Goal: Transaction & Acquisition: Purchase product/service

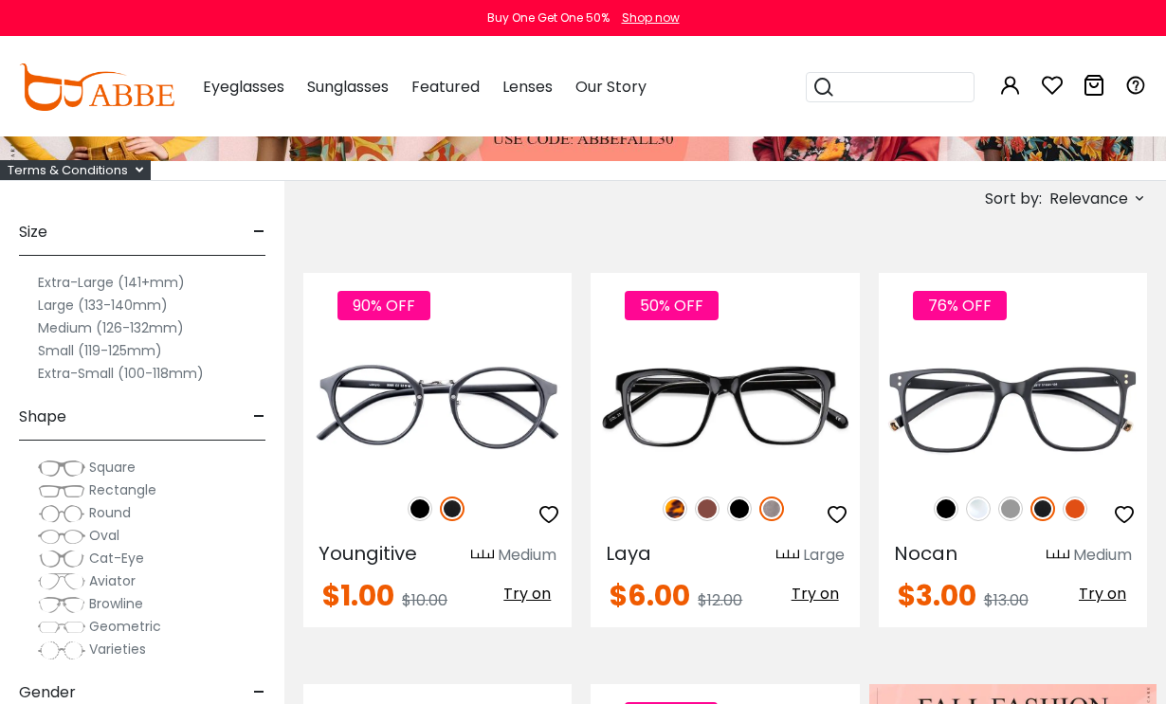
click at [131, 563] on span "Cat-Eye" at bounding box center [116, 558] width 55 height 19
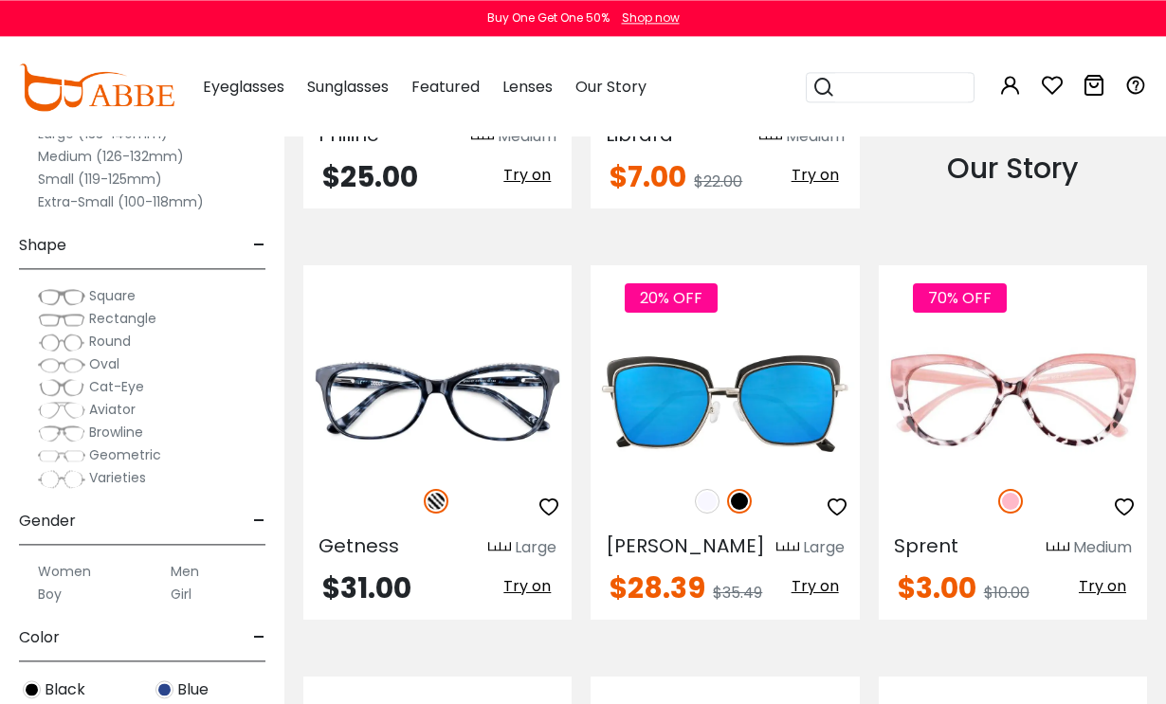
scroll to position [1897, 0]
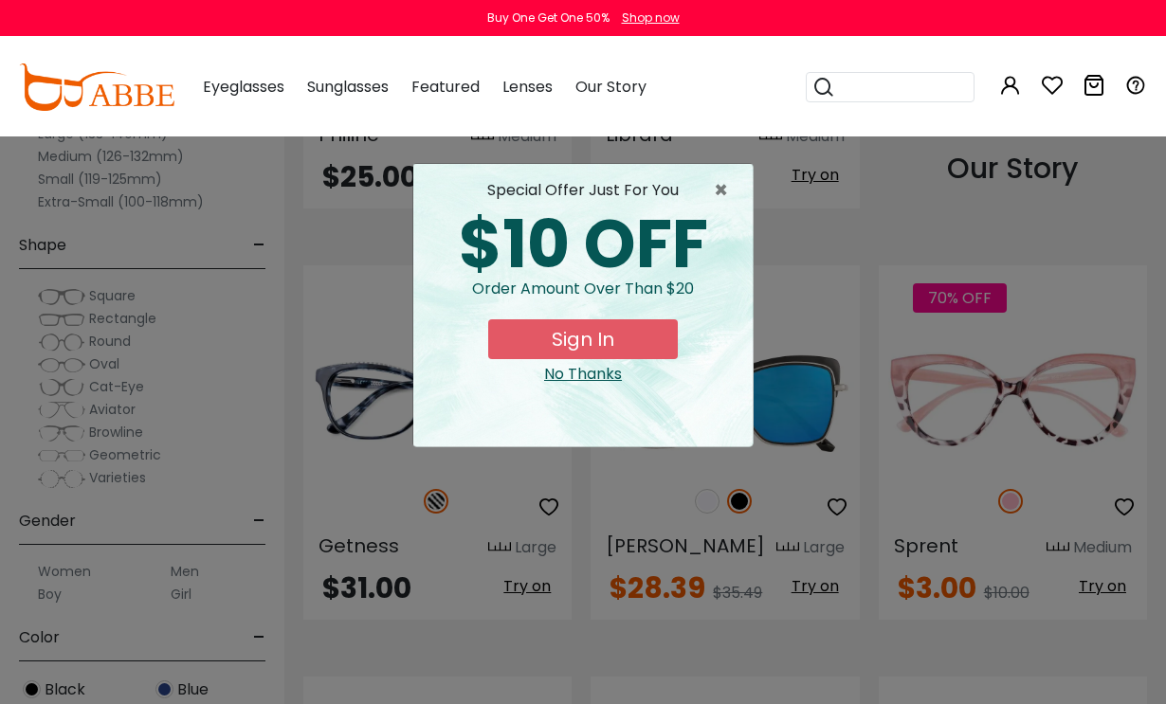
click at [735, 198] on span "×" at bounding box center [726, 190] width 24 height 23
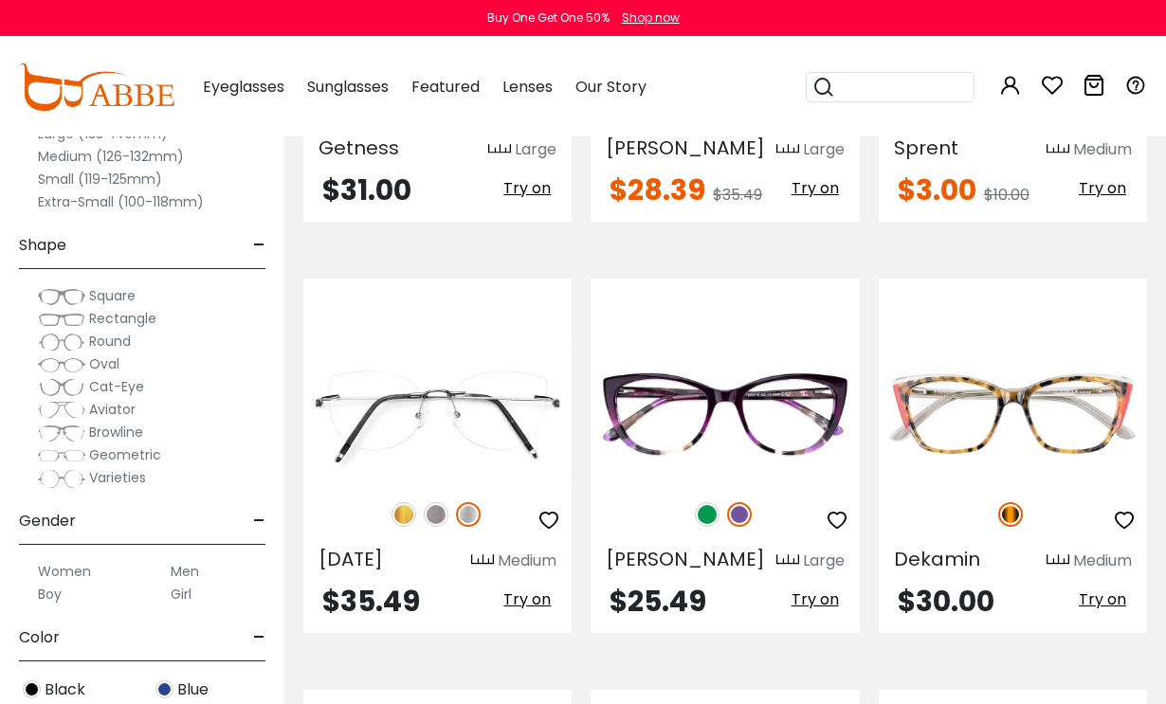
scroll to position [2296, 0]
click at [715, 501] on img at bounding box center [707, 513] width 25 height 25
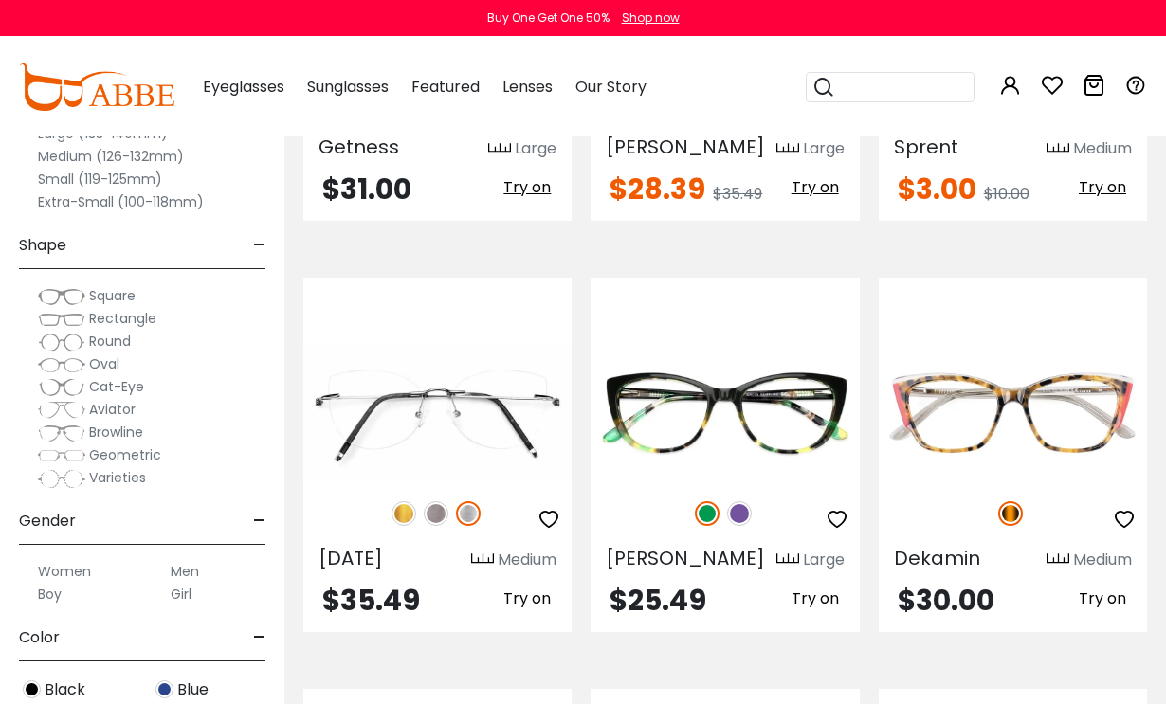
click at [746, 501] on img at bounding box center [739, 513] width 25 height 25
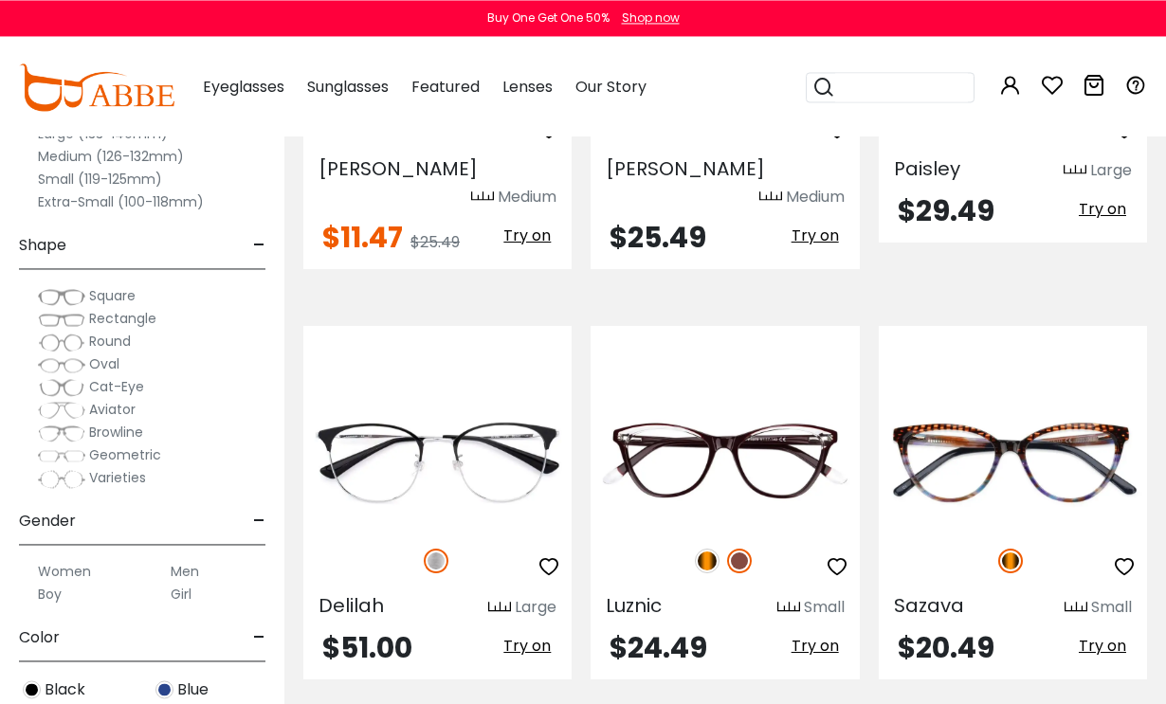
scroll to position [3509, 0]
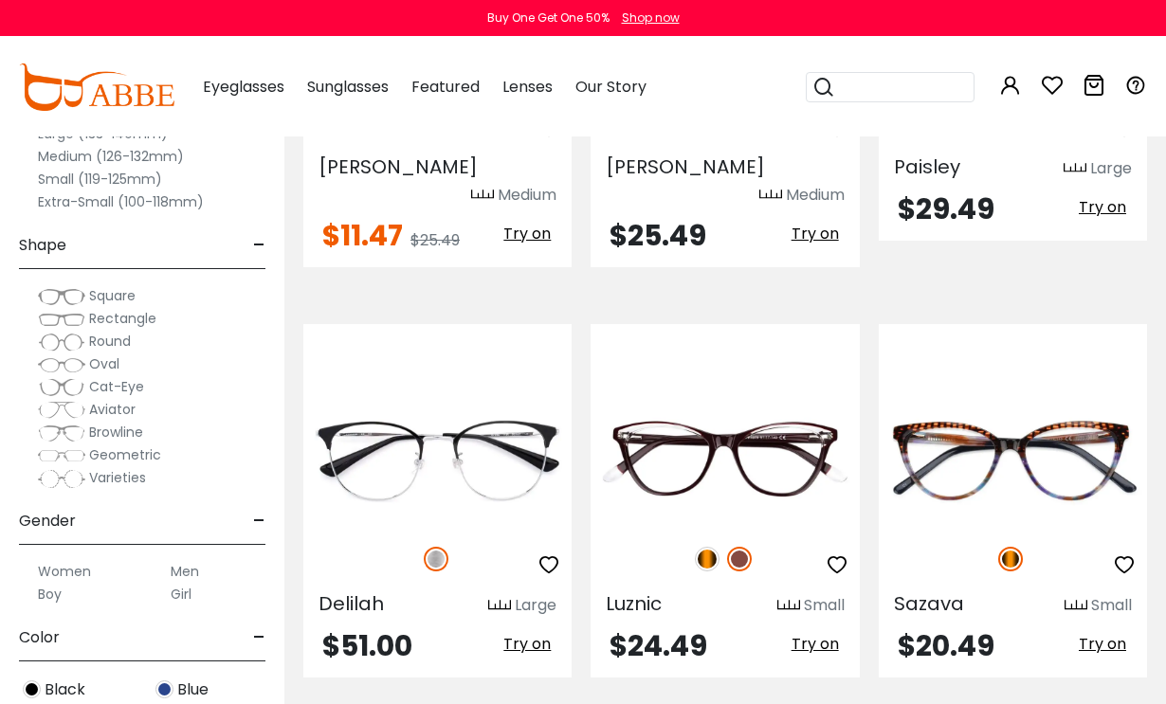
click at [703, 539] on div at bounding box center [724, 559] width 268 height 40
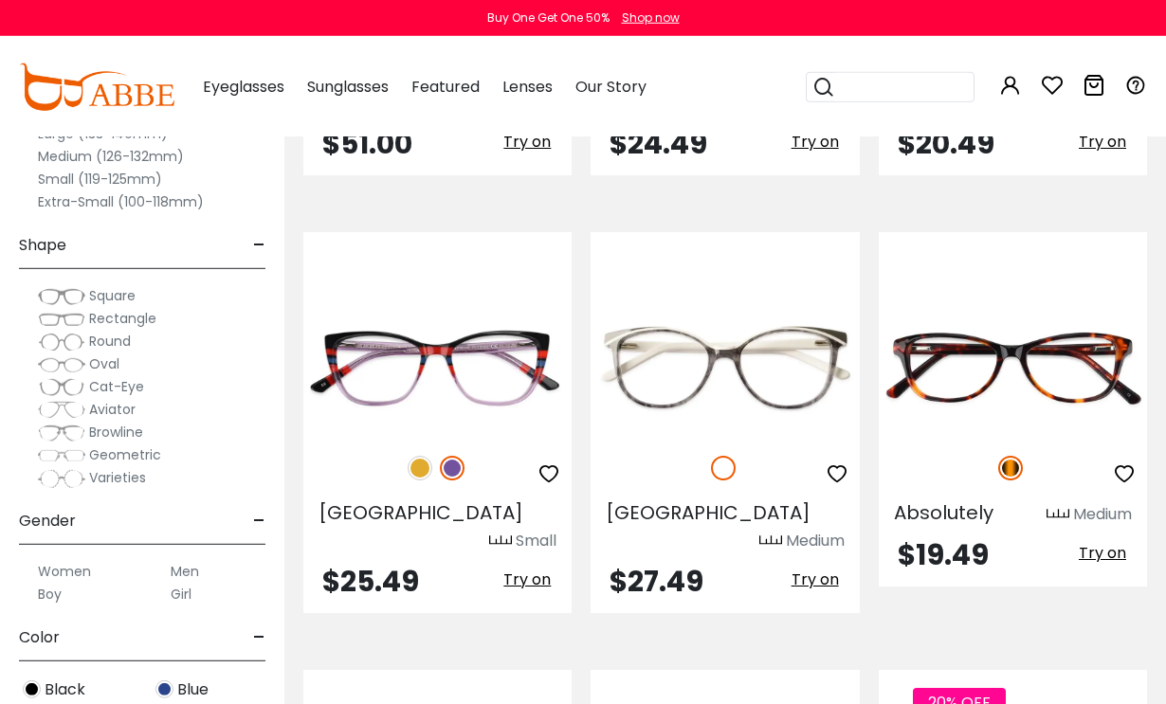
click at [426, 456] on img at bounding box center [420, 468] width 25 height 25
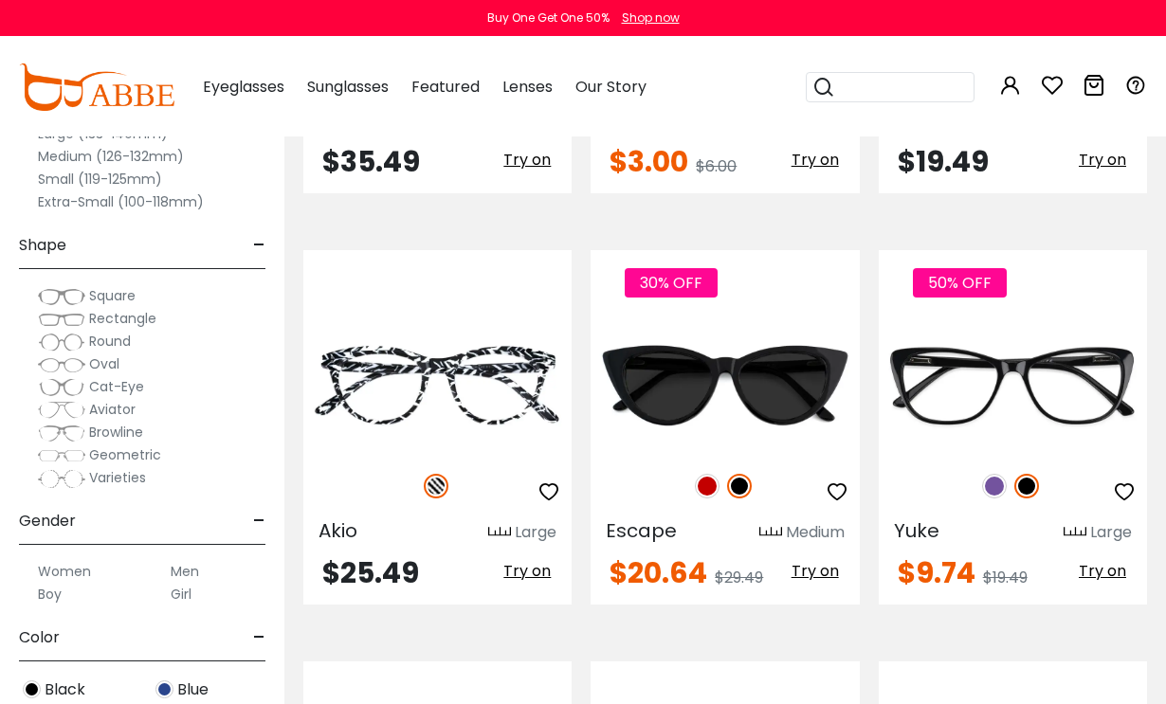
scroll to position [5254, 0]
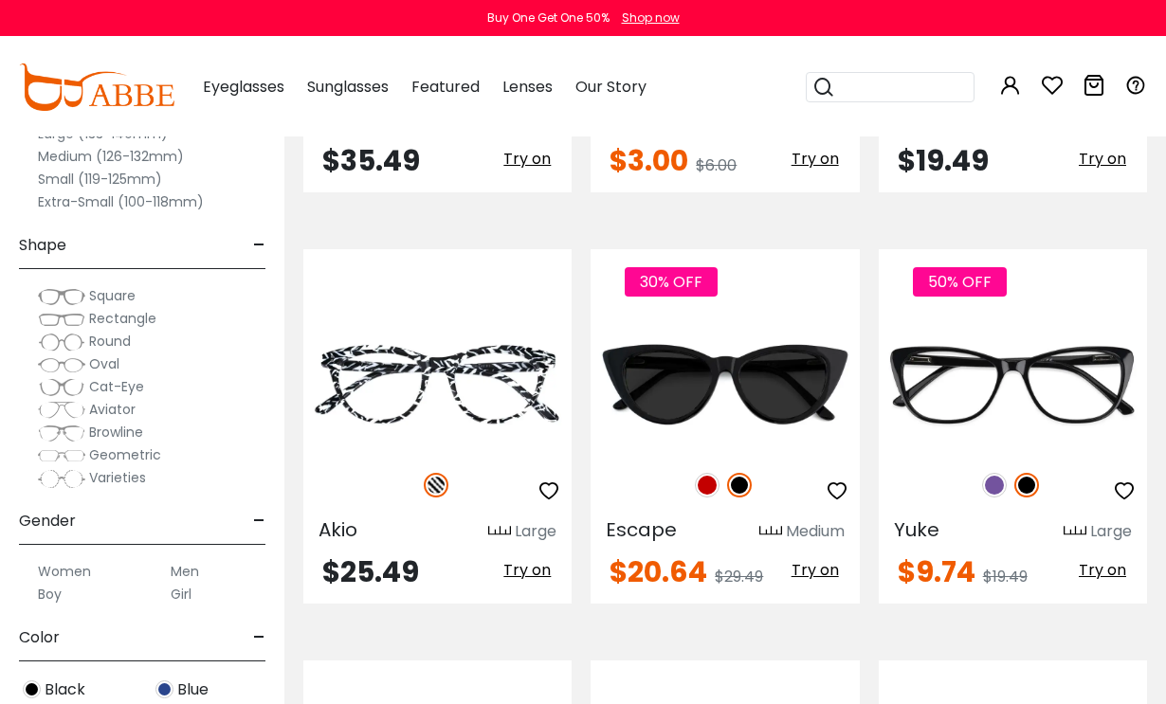
click at [999, 473] on img at bounding box center [994, 485] width 25 height 25
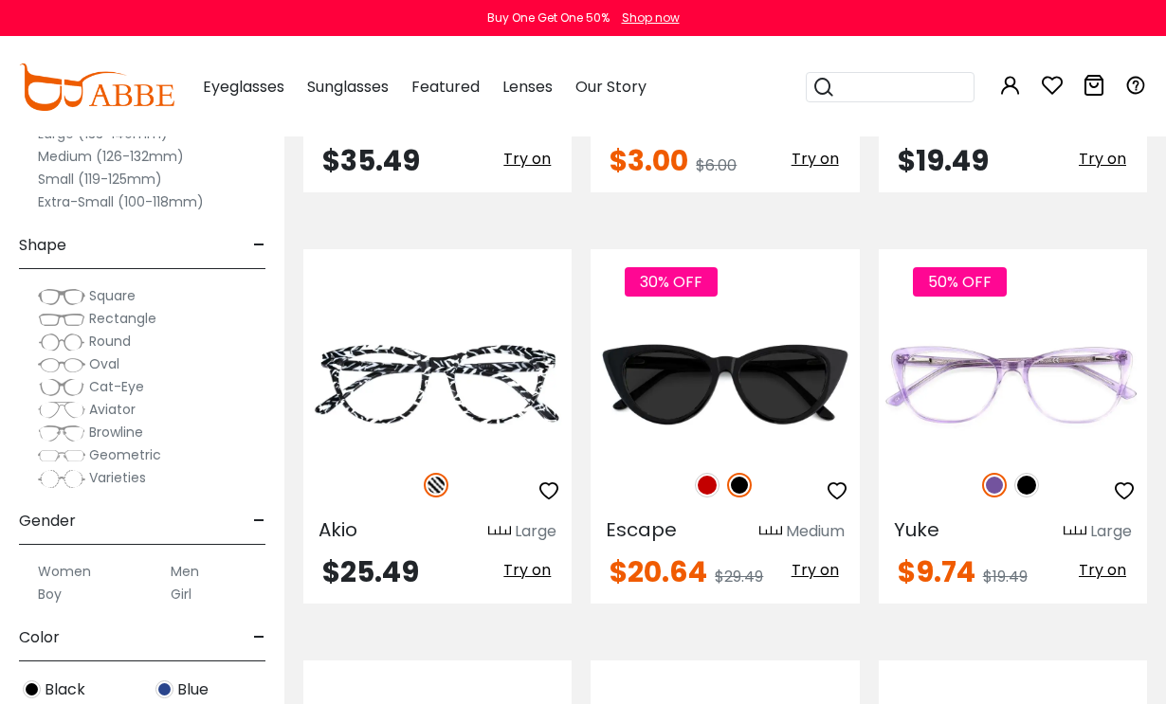
click at [1032, 473] on img at bounding box center [1026, 485] width 25 height 25
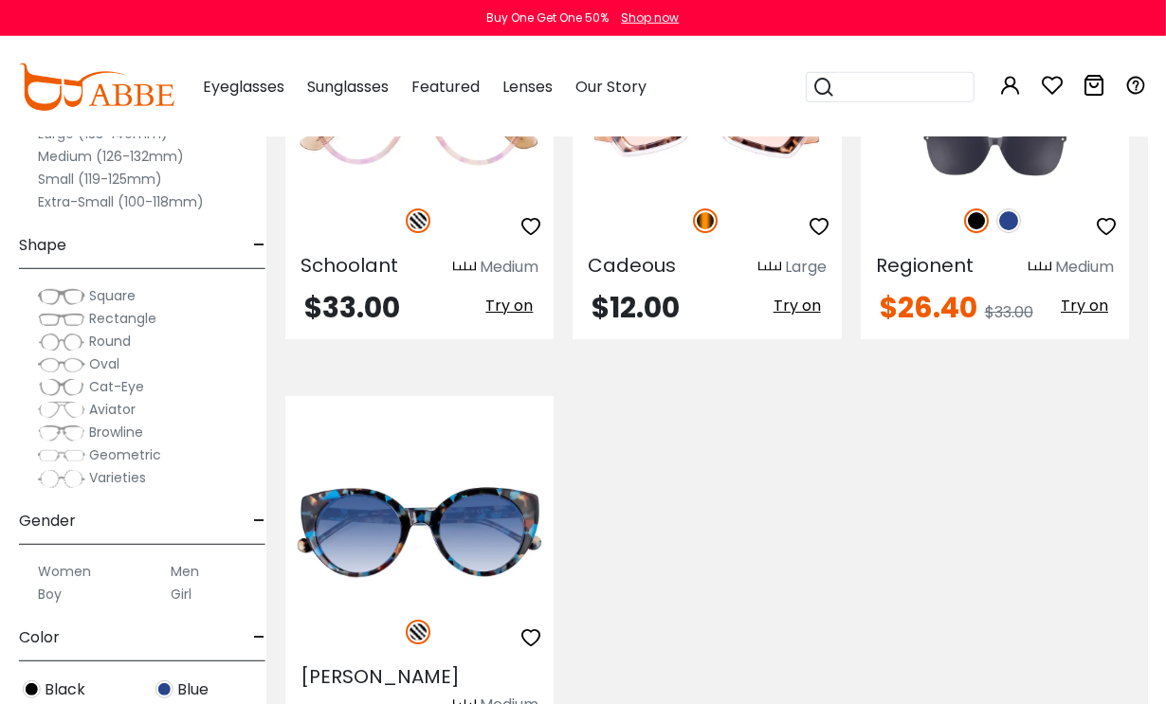
scroll to position [8036, 22]
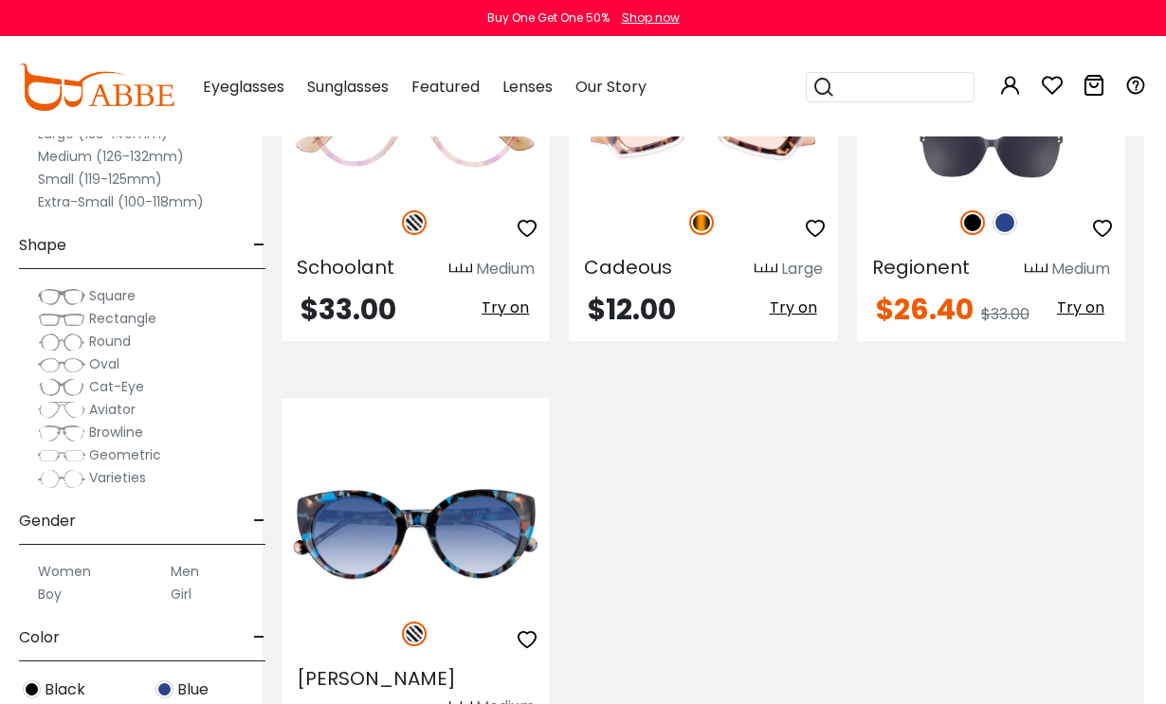
click at [0, 0] on img at bounding box center [0, 0] width 0 height 0
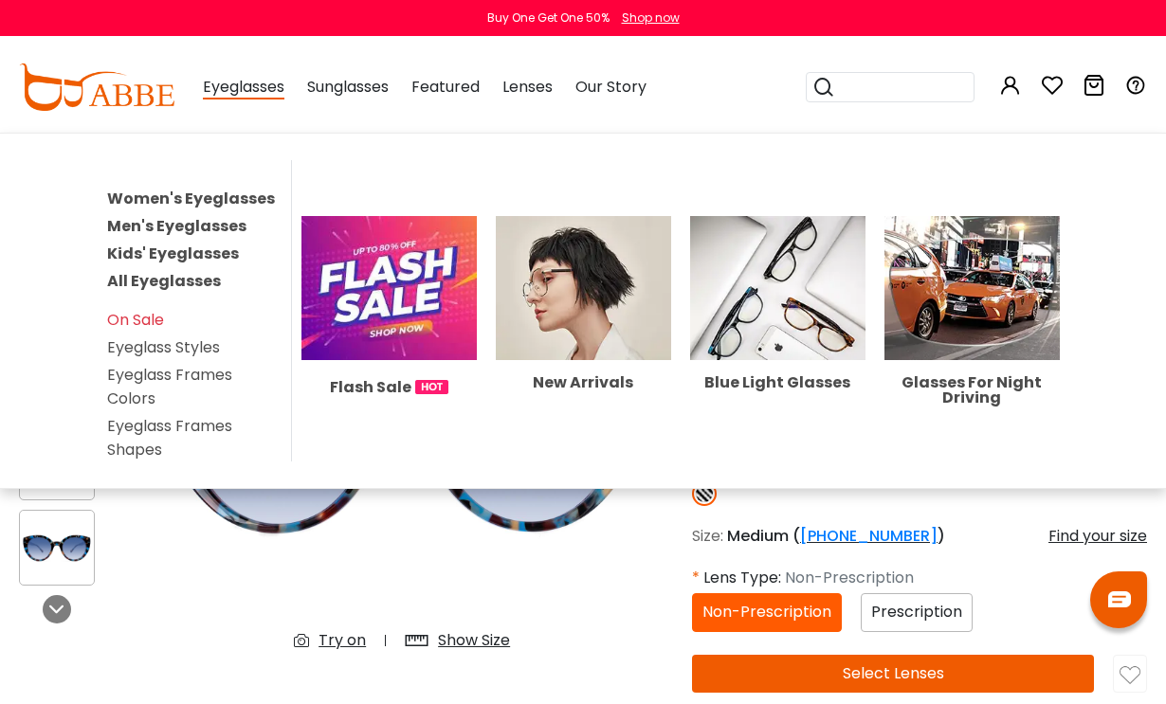
click at [245, 208] on link "Women's Eyeglasses" at bounding box center [191, 199] width 168 height 22
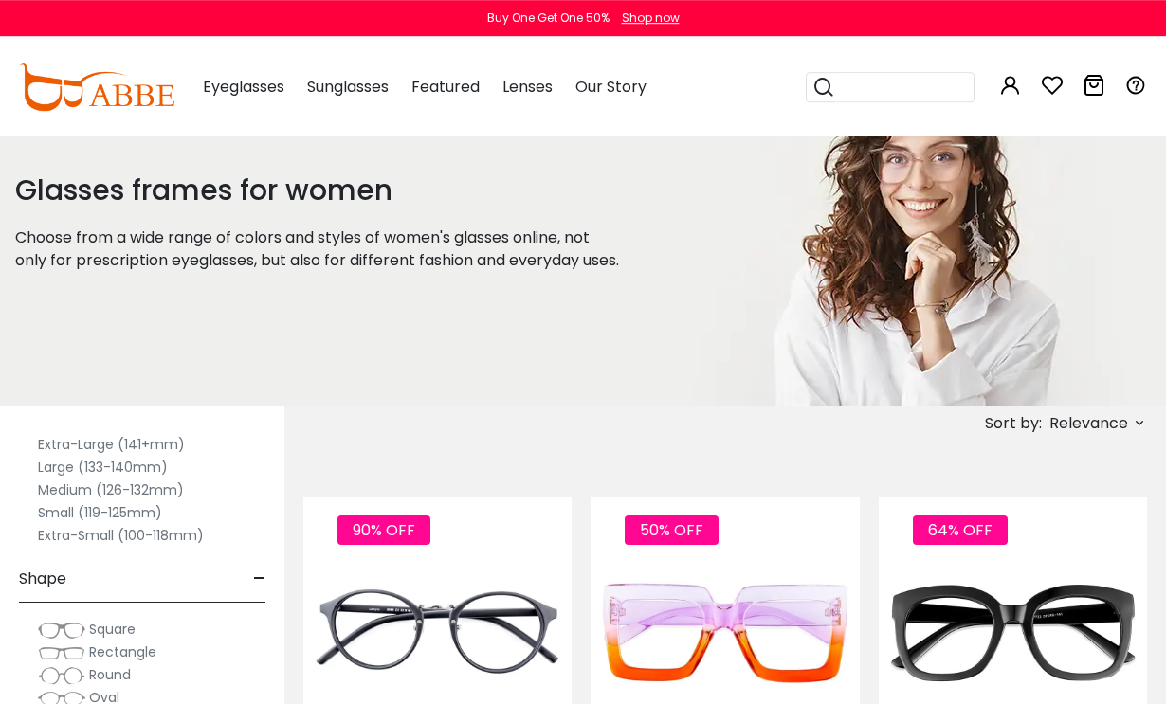
scroll to position [63, 0]
click at [146, 657] on span "Rectangle" at bounding box center [122, 651] width 67 height 19
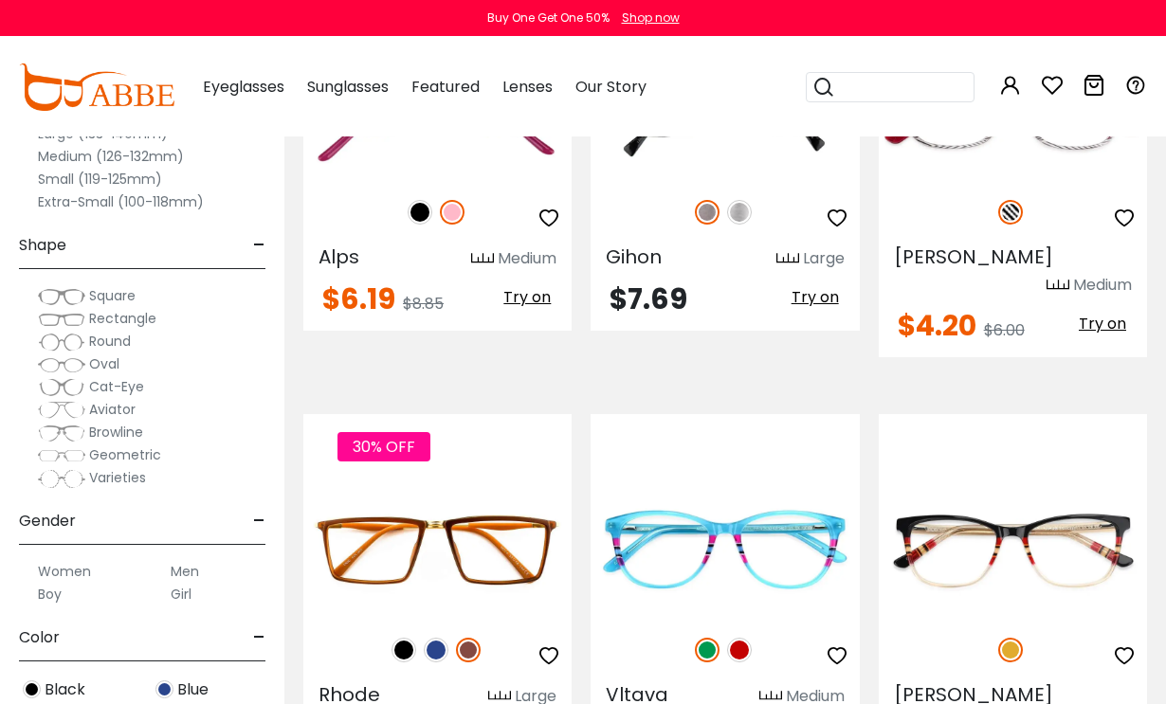
scroll to position [4008, 0]
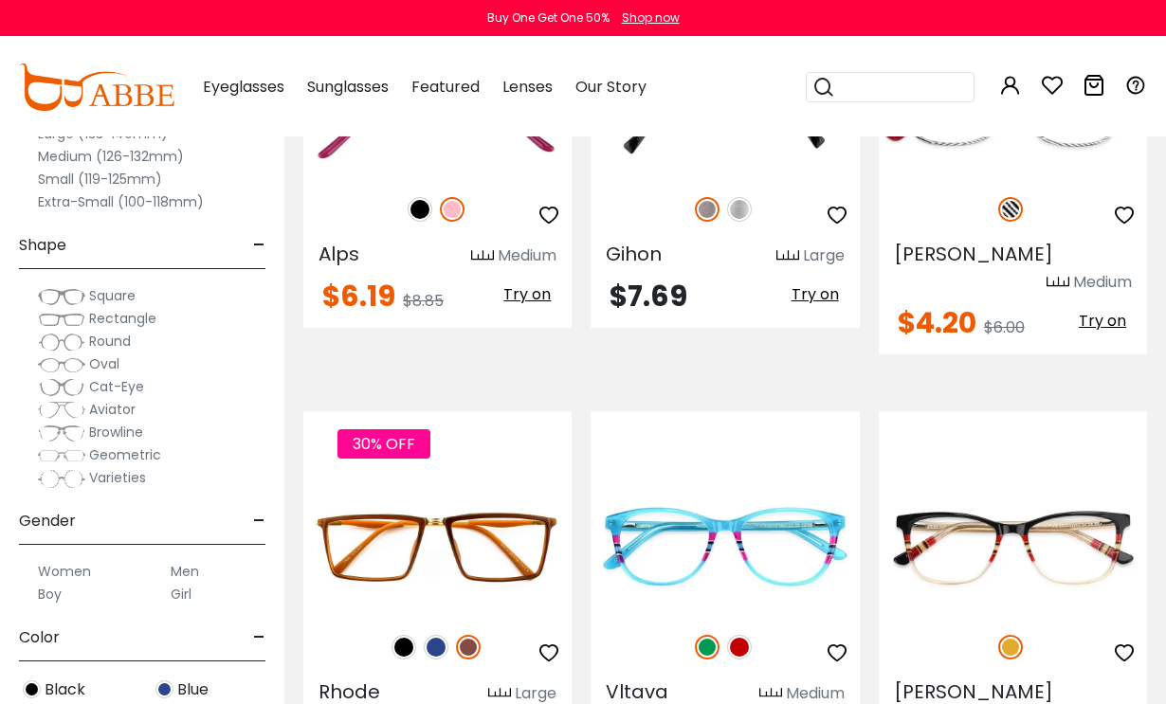
click at [740, 635] on img at bounding box center [739, 647] width 25 height 25
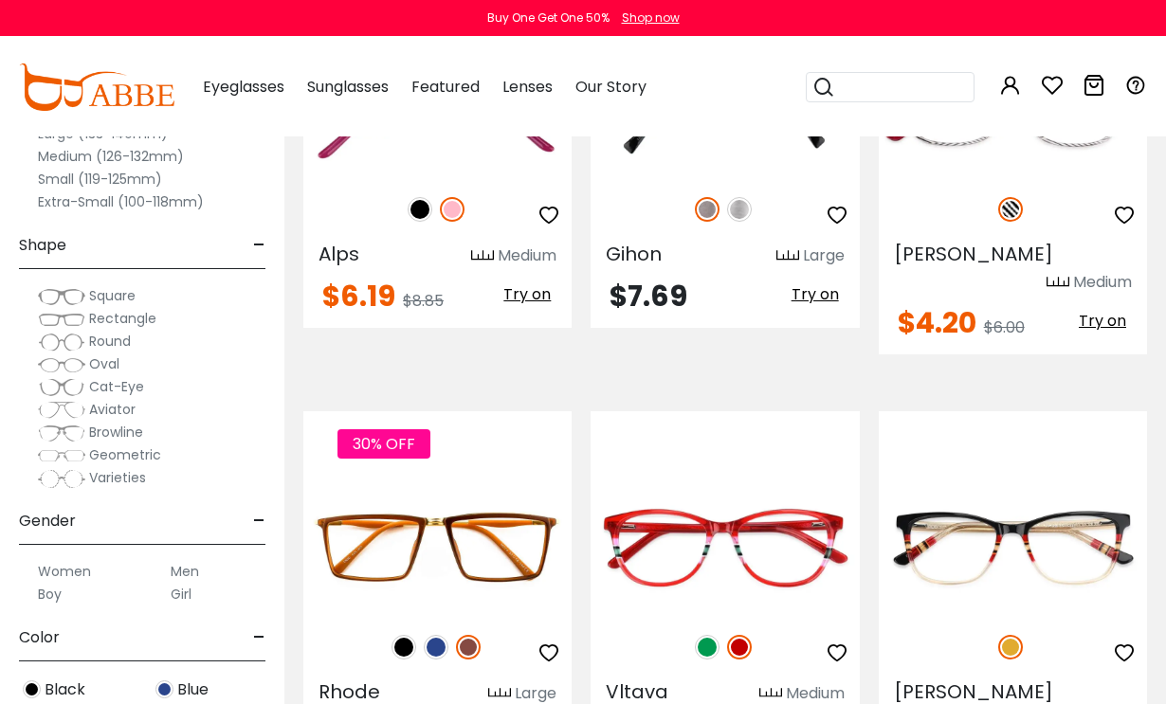
click at [708, 635] on img at bounding box center [707, 647] width 25 height 25
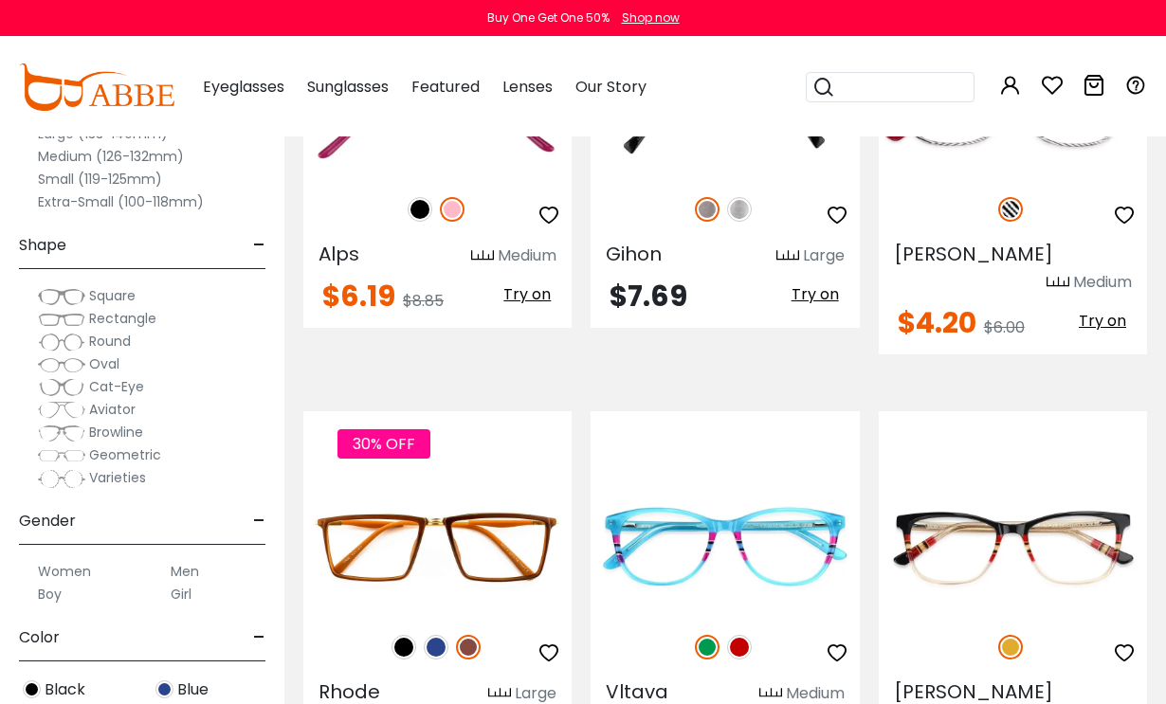
click at [752, 635] on img at bounding box center [739, 647] width 25 height 25
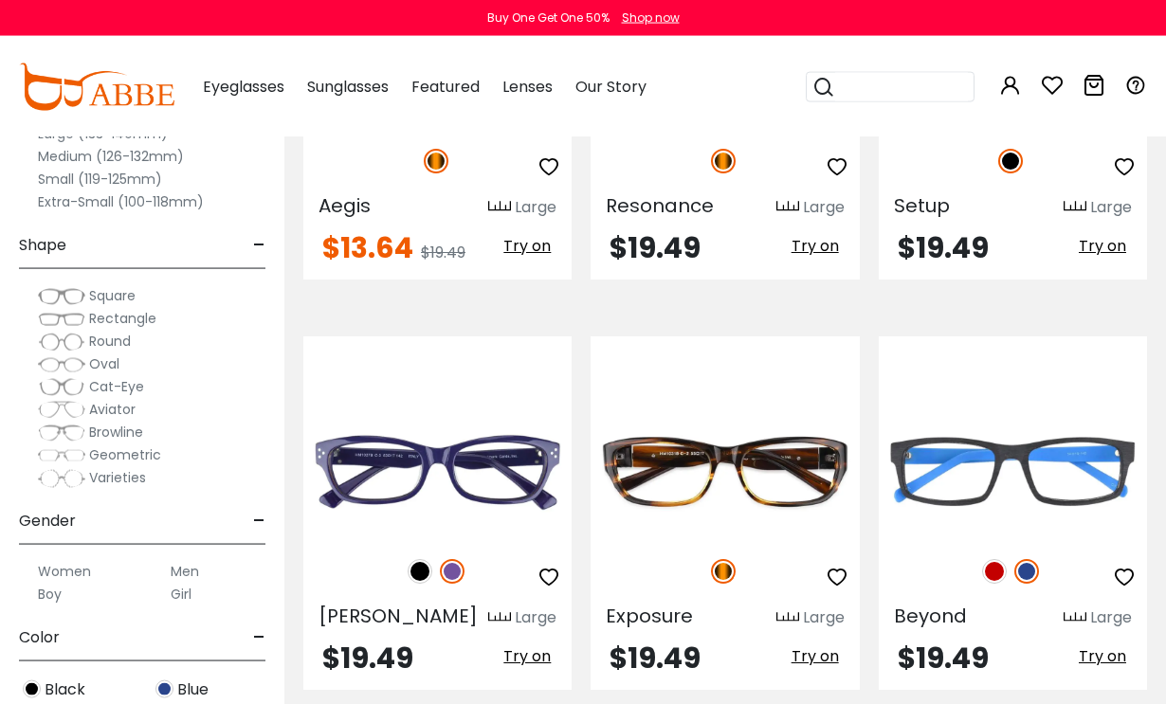
scroll to position [4933, 0]
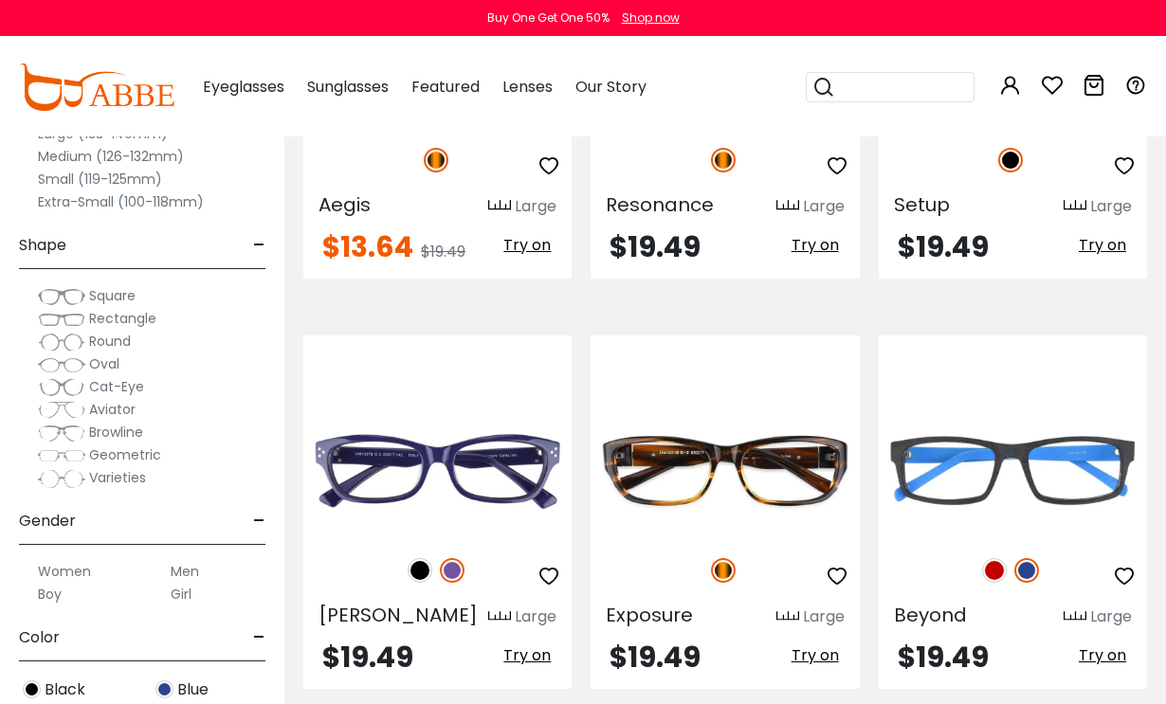
click at [420, 558] on img at bounding box center [420, 570] width 25 height 25
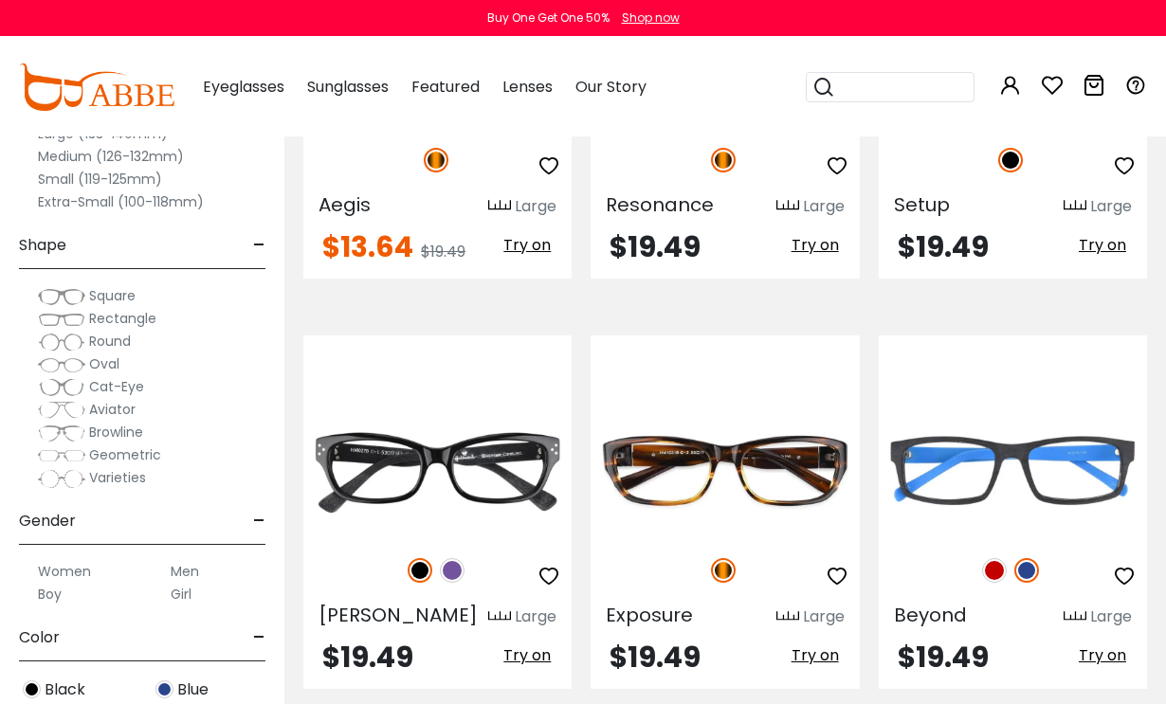
click at [461, 558] on img at bounding box center [452, 570] width 25 height 25
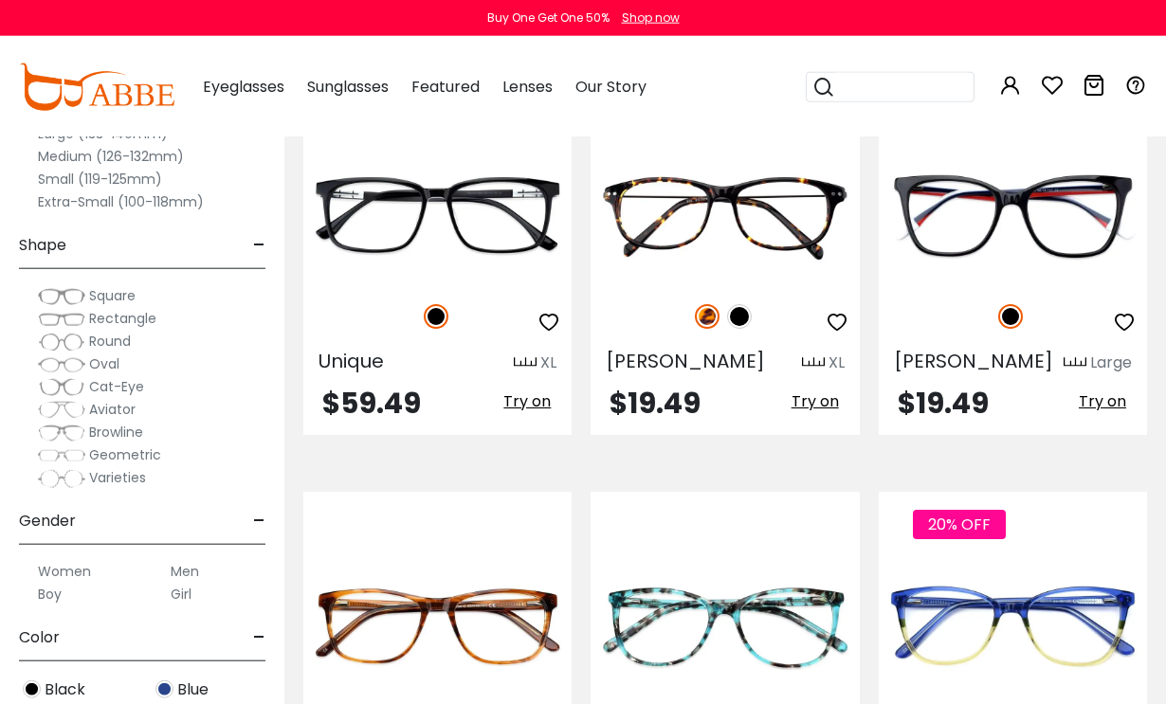
scroll to position [8118, 0]
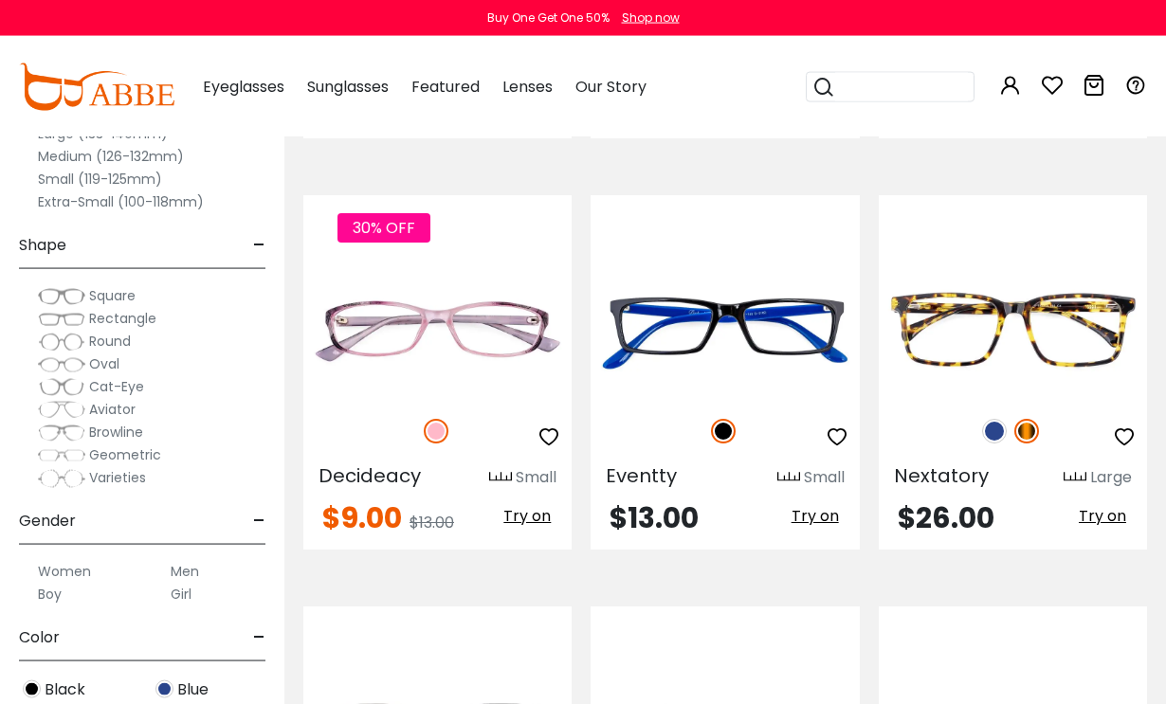
scroll to position [4886, 0]
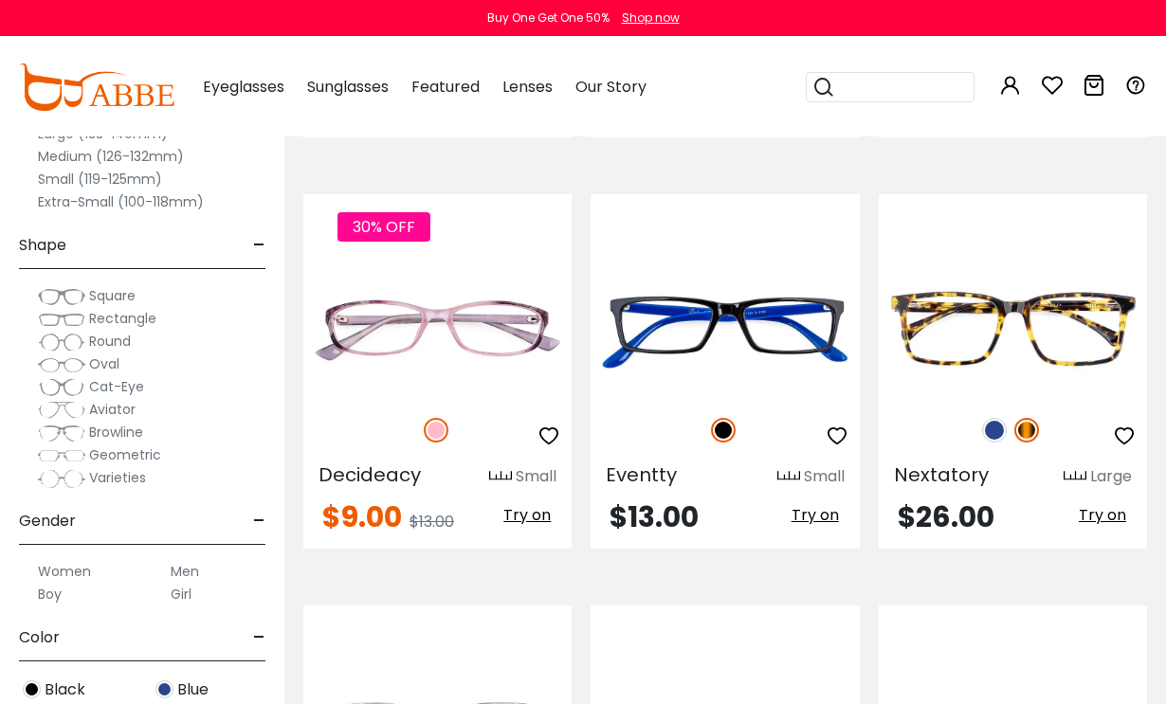
click at [1005, 435] on img at bounding box center [994, 430] width 25 height 25
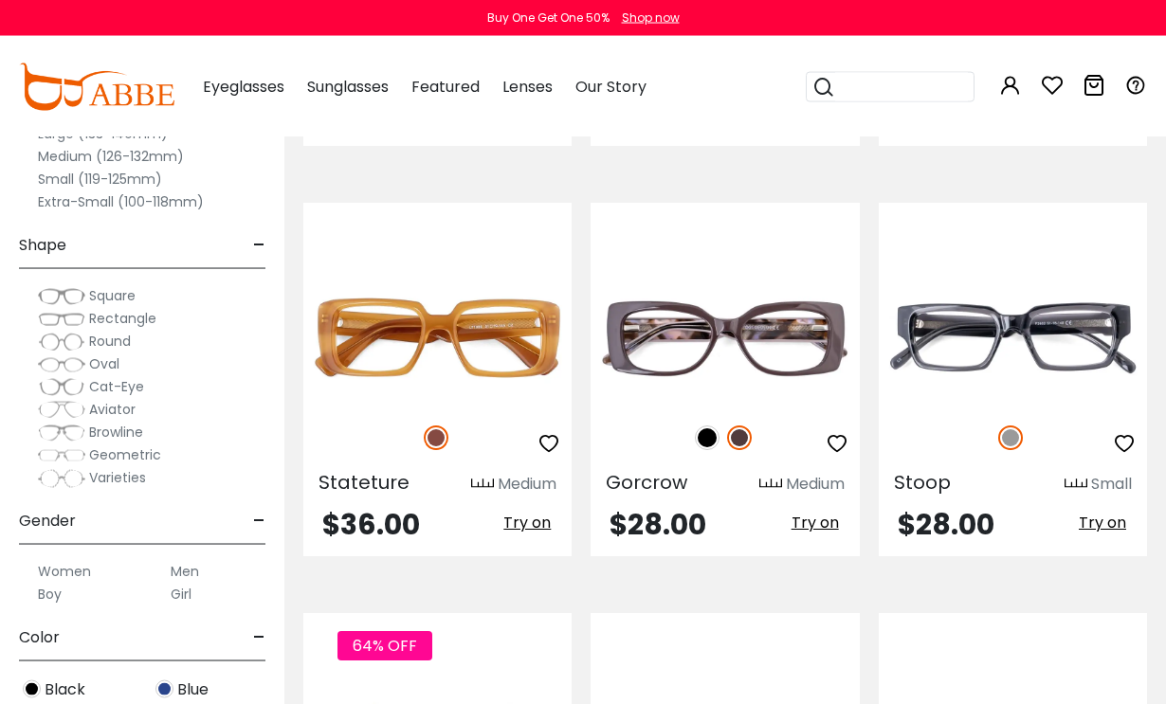
scroll to position [5701, 0]
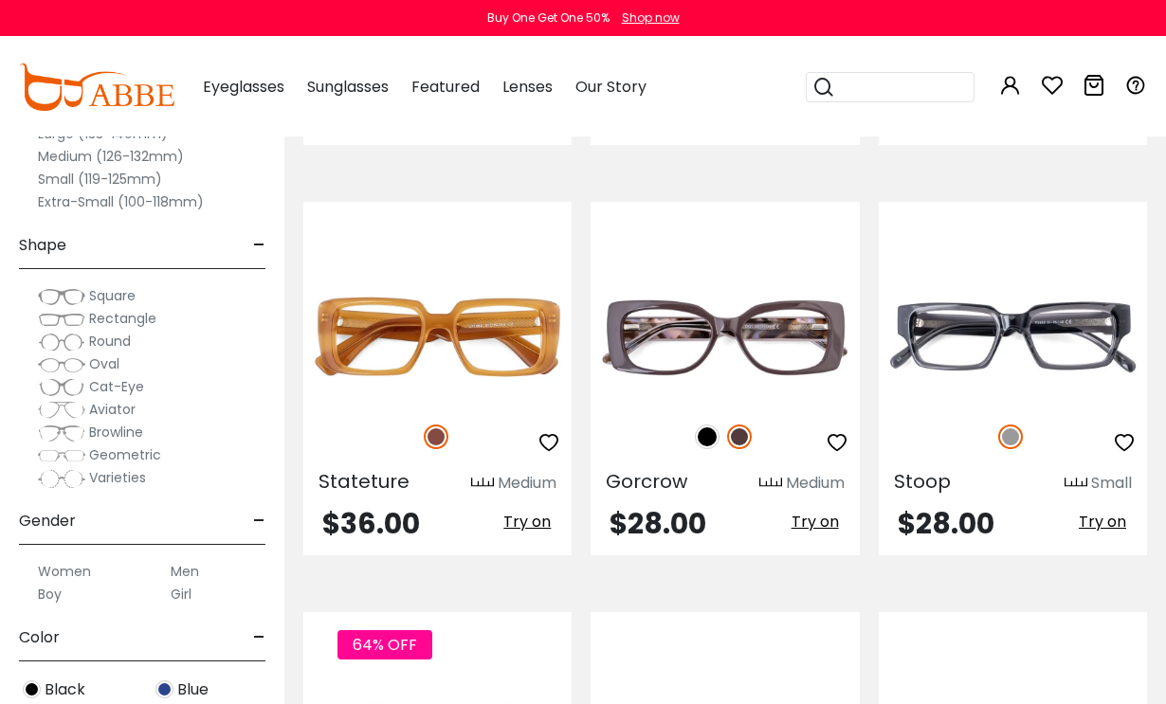
click at [702, 446] on img at bounding box center [707, 437] width 25 height 25
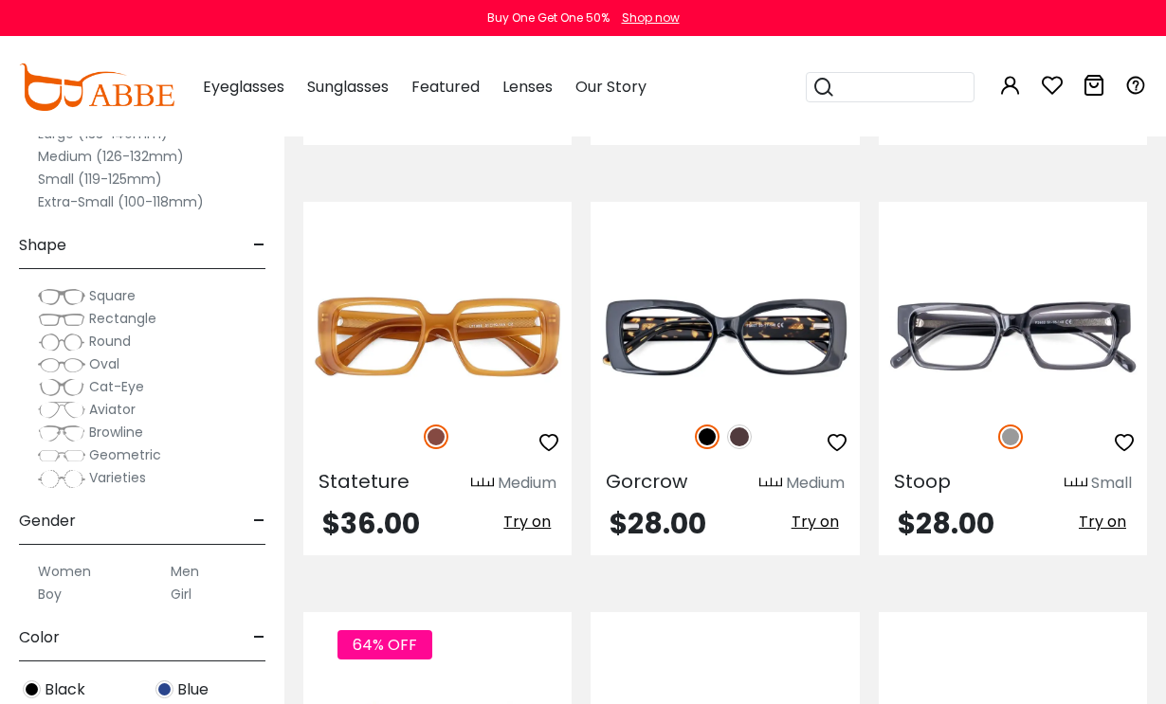
click at [745, 437] on img at bounding box center [739, 437] width 25 height 25
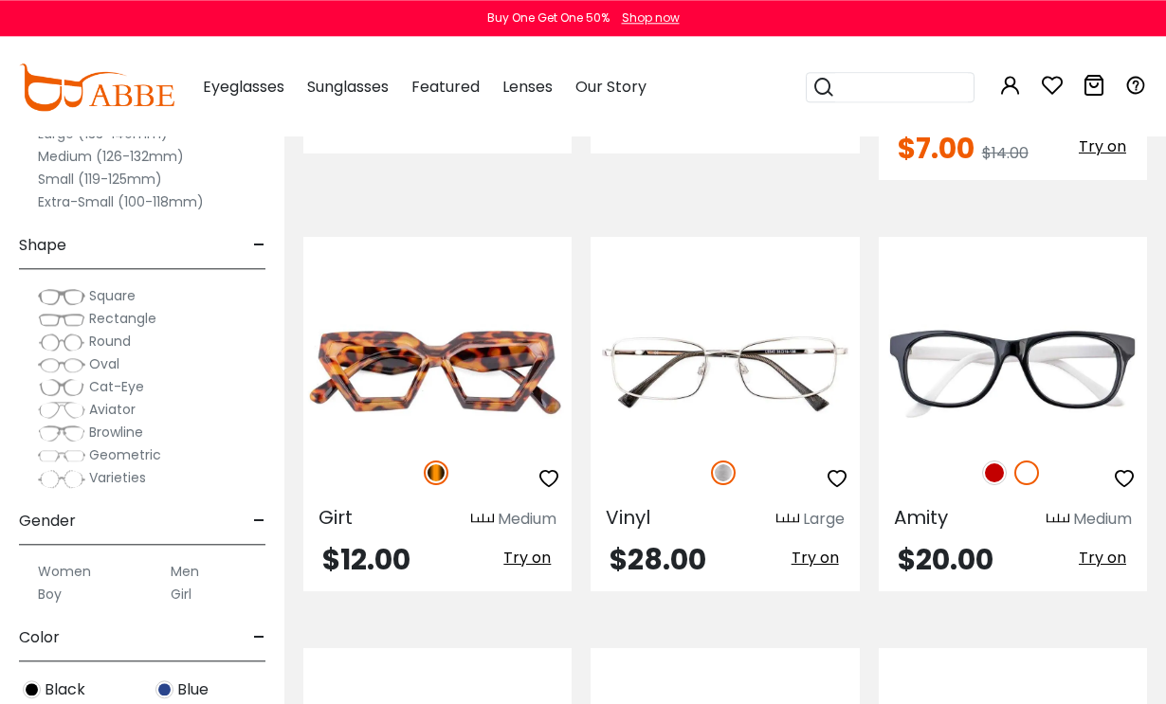
scroll to position [7363, 0]
click at [997, 461] on img at bounding box center [994, 473] width 25 height 25
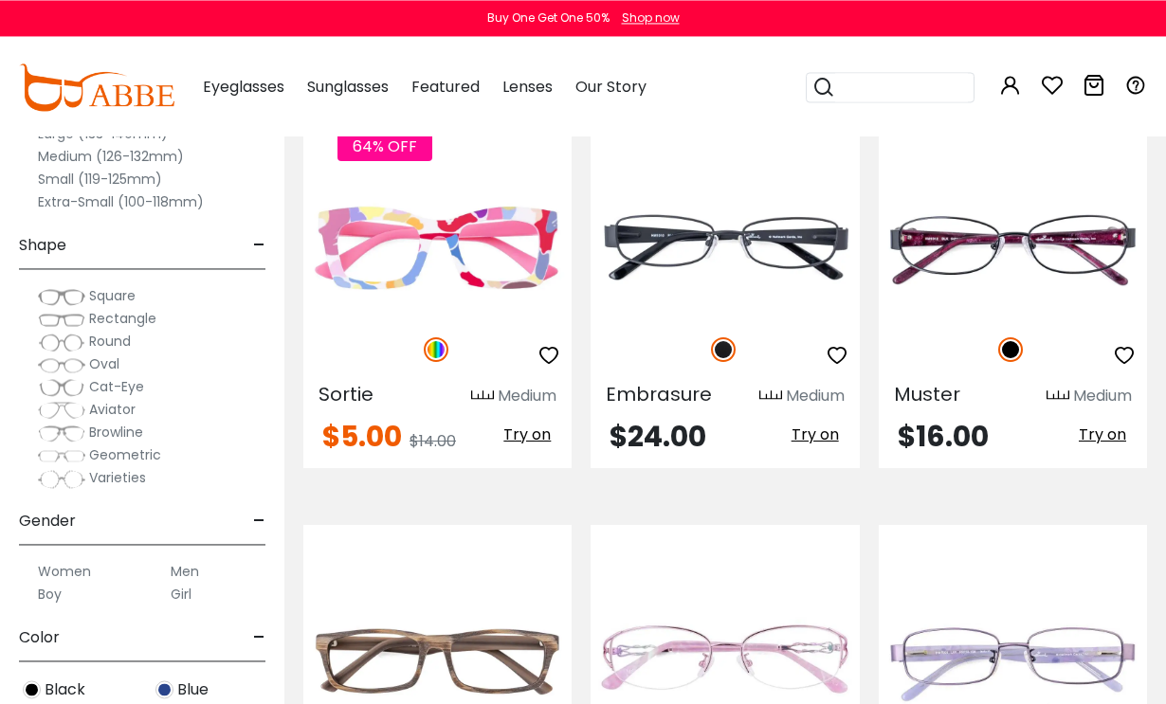
scroll to position [6195, 0]
